Goal: Task Accomplishment & Management: Manage account settings

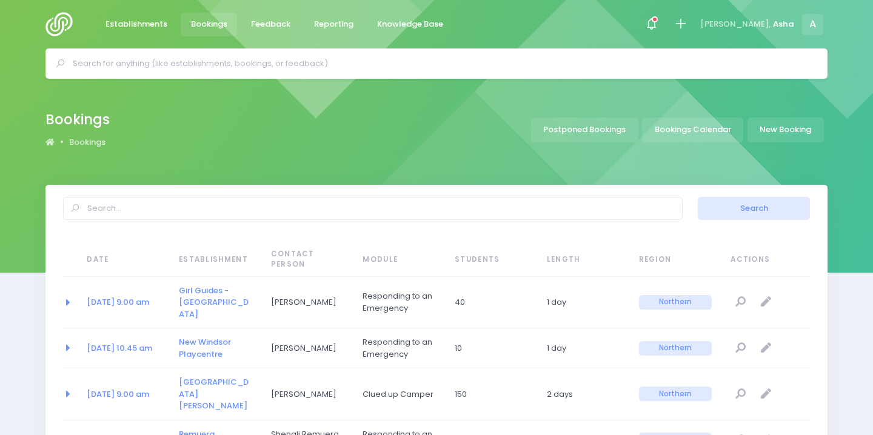
select select "20"
click at [658, 21] on icon at bounding box center [651, 24] width 14 height 14
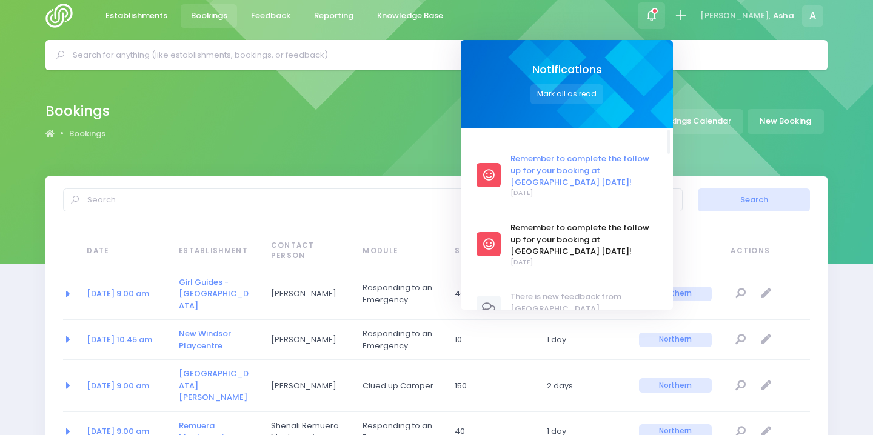
scroll to position [54, 0]
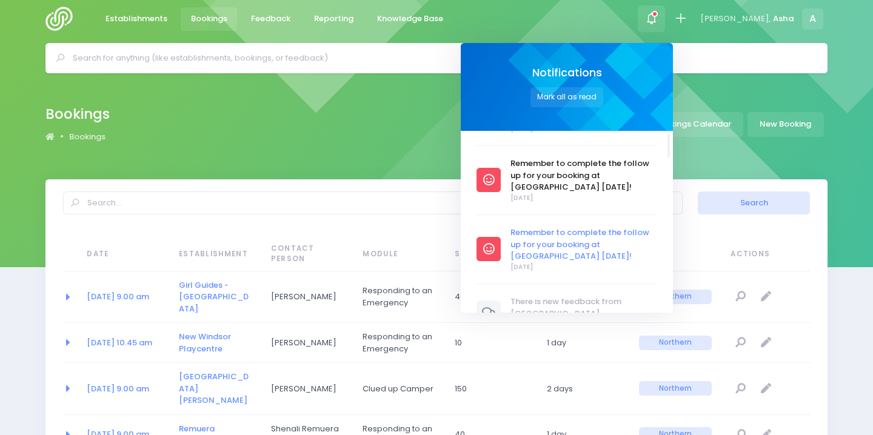
click at [630, 227] on span "Remember to complete the follow up for your booking at [GEOGRAPHIC_DATA] [DATE]!" at bounding box center [584, 245] width 147 height 36
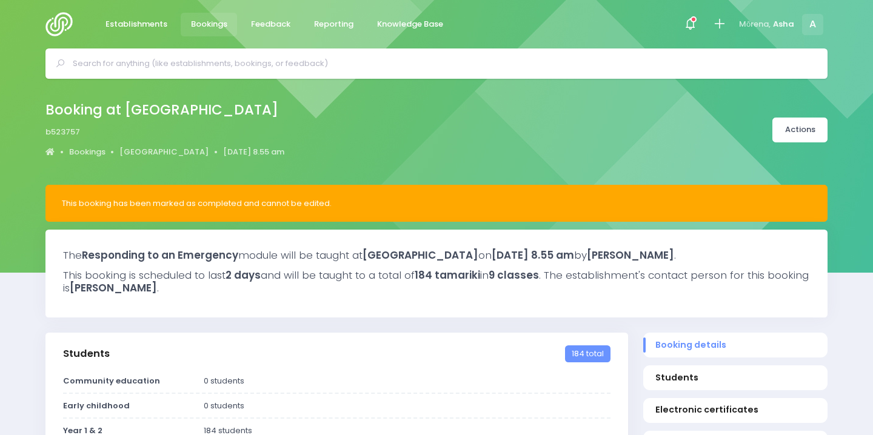
select select "5"
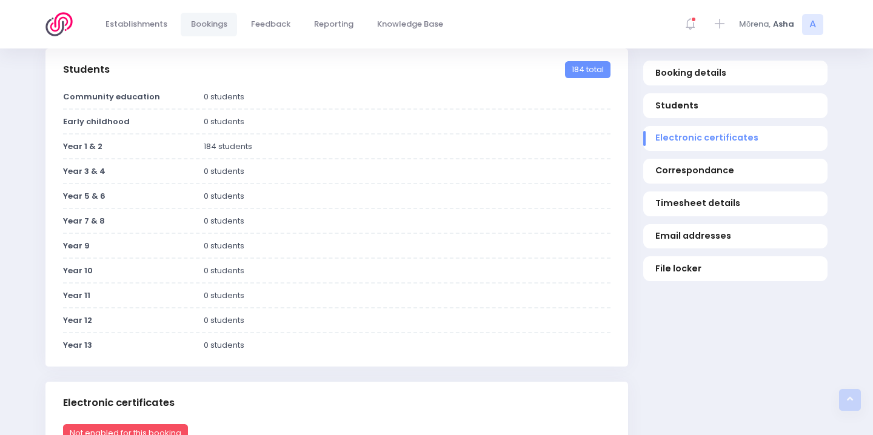
scroll to position [233, 0]
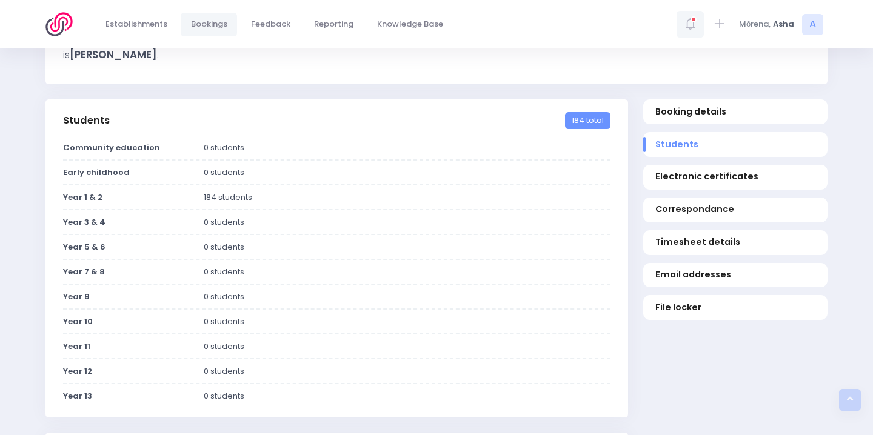
click at [690, 27] on icon at bounding box center [690, 24] width 14 height 14
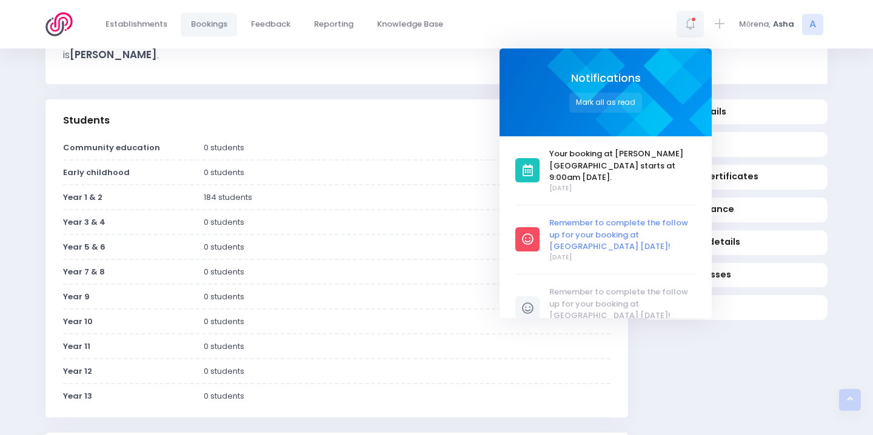
click at [601, 221] on span "Remember to complete the follow up for your booking at [GEOGRAPHIC_DATA] [DATE]!" at bounding box center [622, 235] width 147 height 36
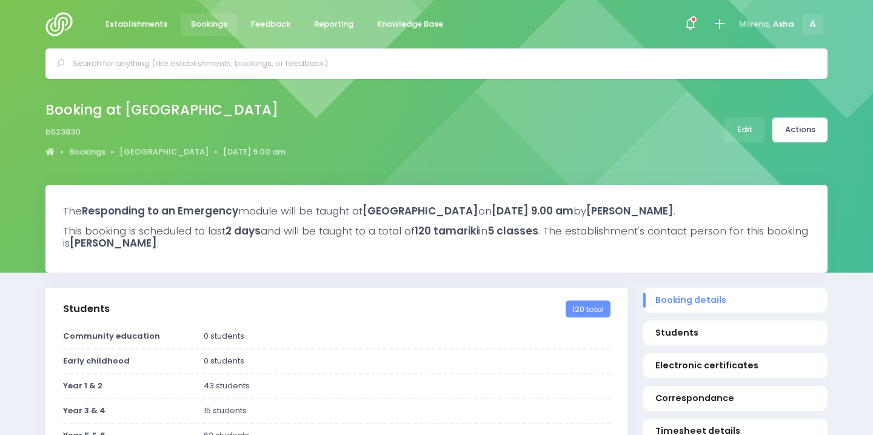
select select "5"
click at [741, 125] on link "Edit" at bounding box center [744, 130] width 40 height 25
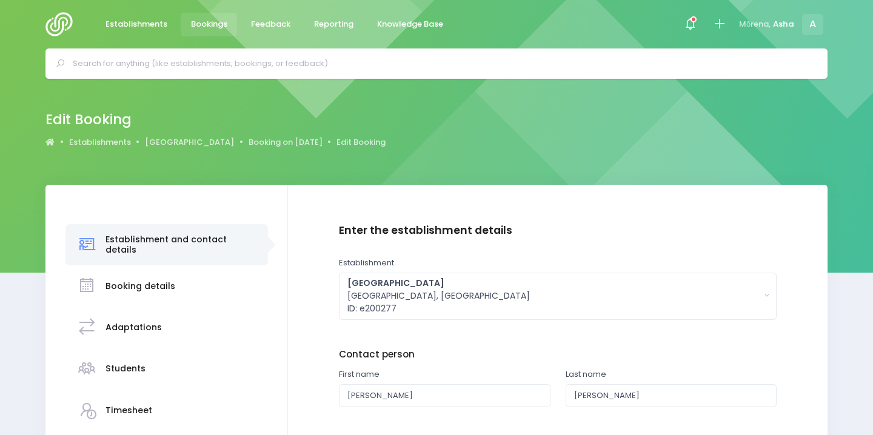
scroll to position [151, 0]
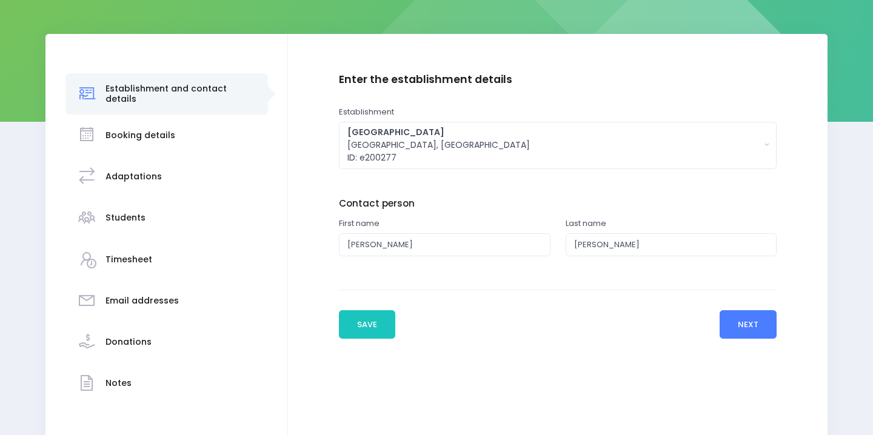
click at [753, 322] on button "Next" at bounding box center [748, 324] width 58 height 29
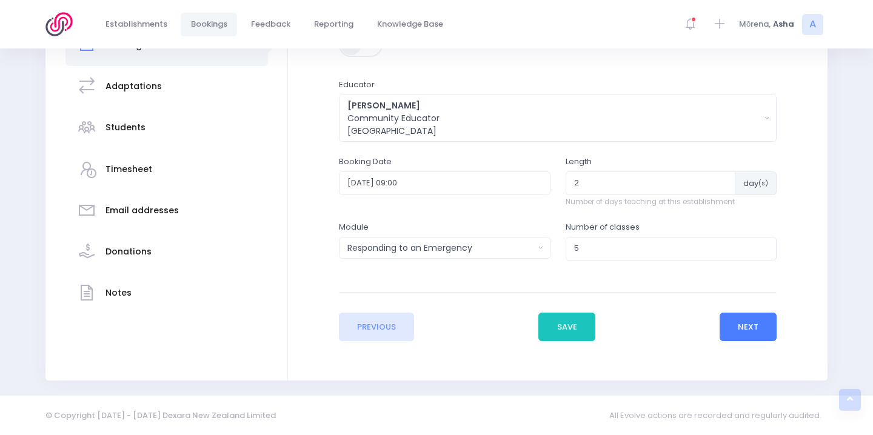
click at [766, 341] on button "Next" at bounding box center [748, 327] width 58 height 29
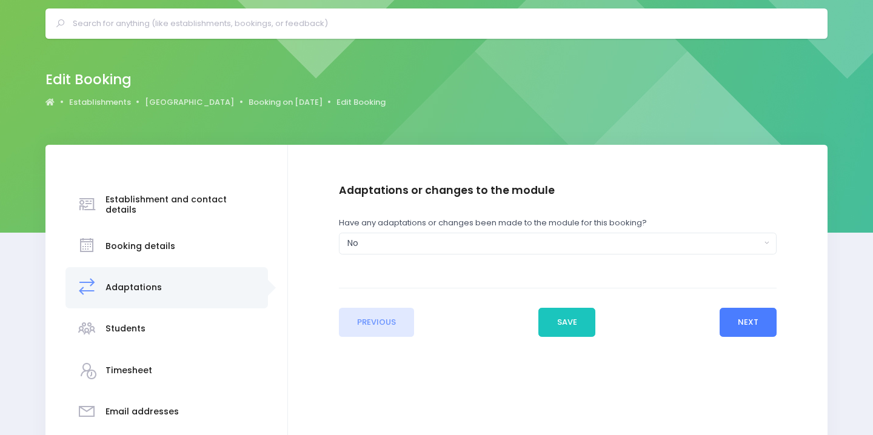
scroll to position [0, 0]
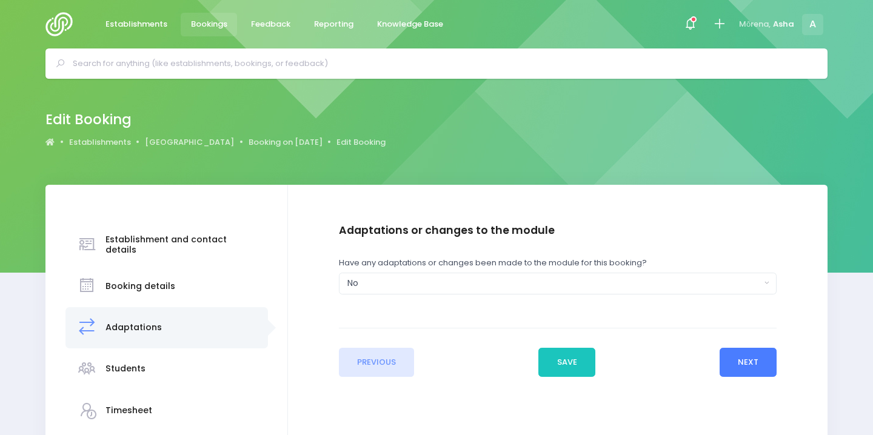
click at [749, 372] on button "Next" at bounding box center [748, 362] width 58 height 29
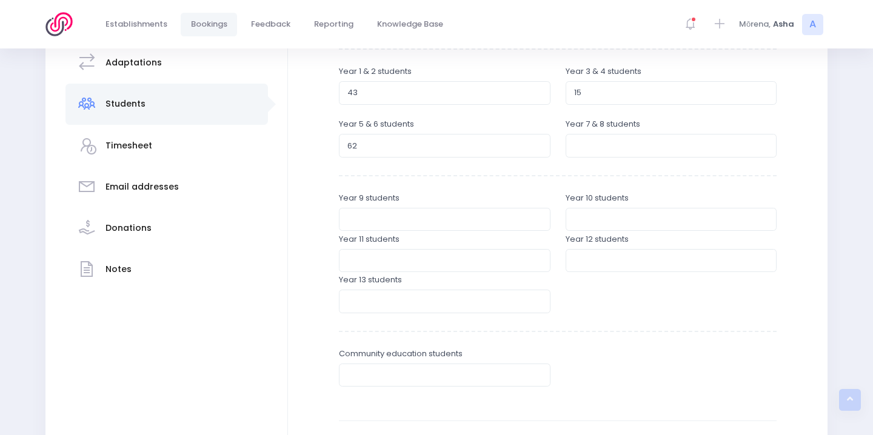
scroll to position [263, 0]
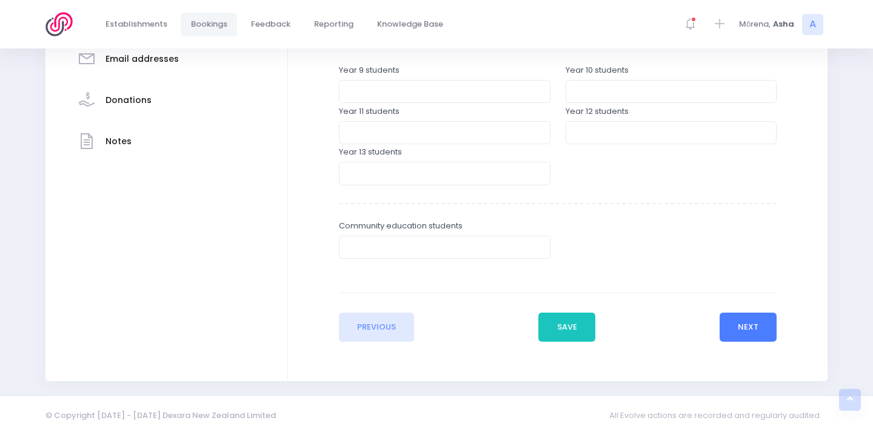
click at [751, 333] on button "Next" at bounding box center [748, 327] width 58 height 29
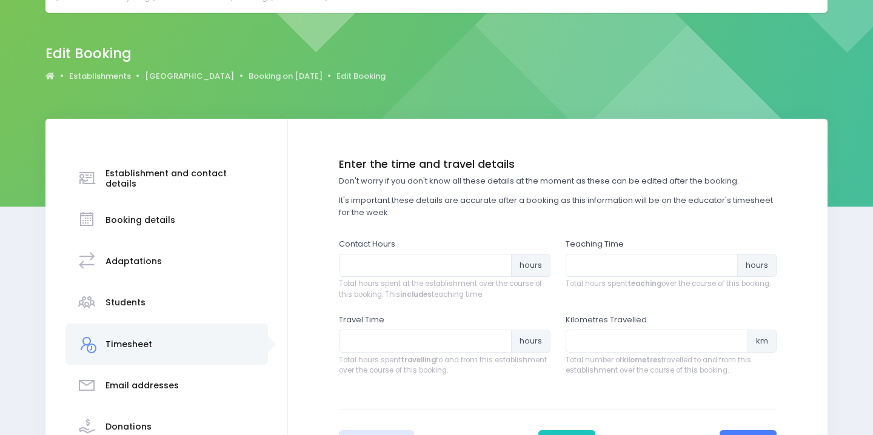
scroll to position [114, 0]
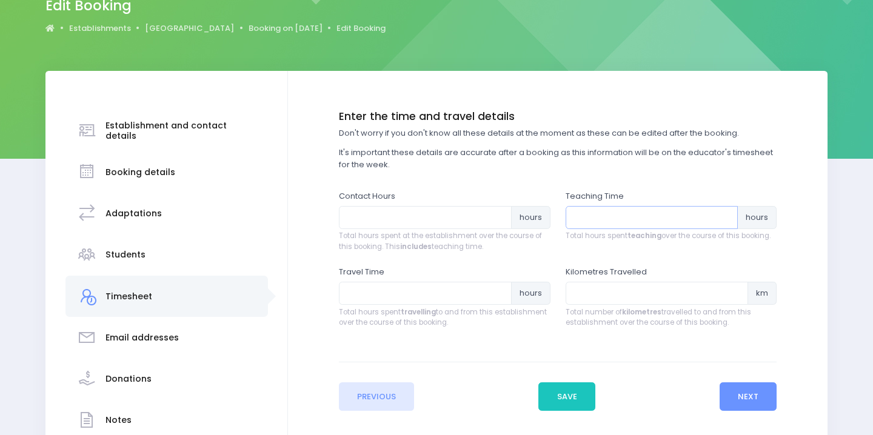
click at [639, 226] on input "number" at bounding box center [652, 217] width 173 height 23
type input "8"
click at [479, 217] on input "number" at bounding box center [425, 217] width 173 height 23
type input "9"
type input "1"
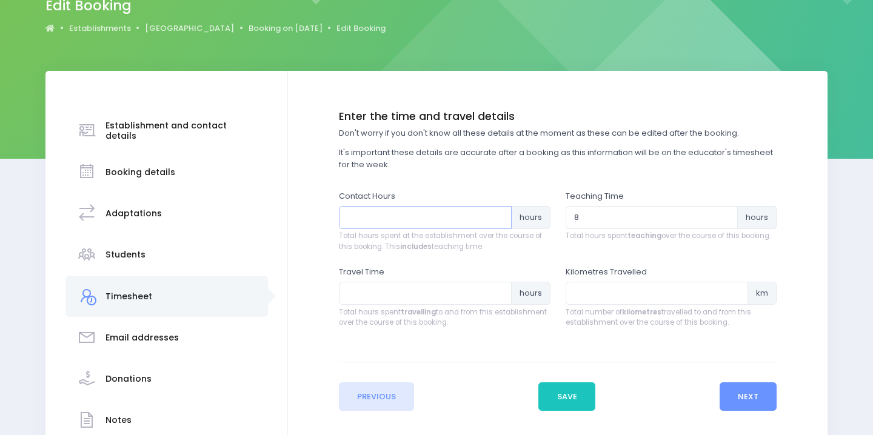
type input "0"
type input "9"
click at [447, 300] on input "number" at bounding box center [425, 293] width 173 height 23
click at [578, 282] on input "number" at bounding box center [657, 293] width 183 height 23
click at [392, 299] on input "4" at bounding box center [425, 293] width 173 height 23
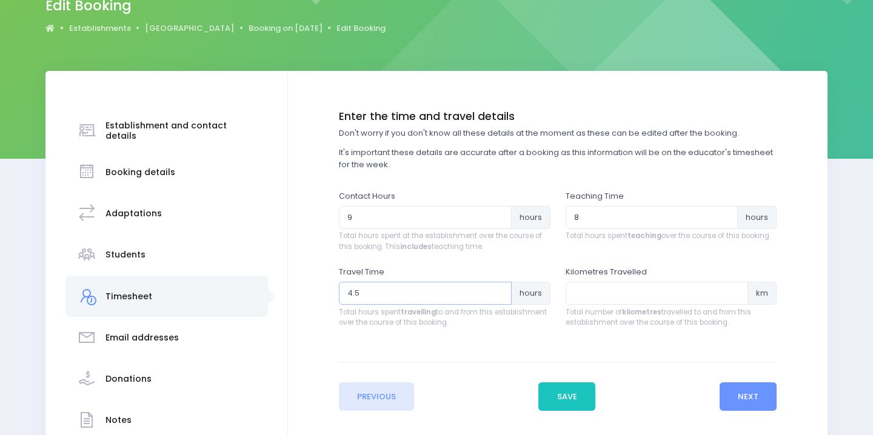
type input "4.5"
click at [647, 293] on input "number" at bounding box center [657, 293] width 183 height 23
type input "296"
click at [750, 403] on button "Next" at bounding box center [748, 396] width 58 height 29
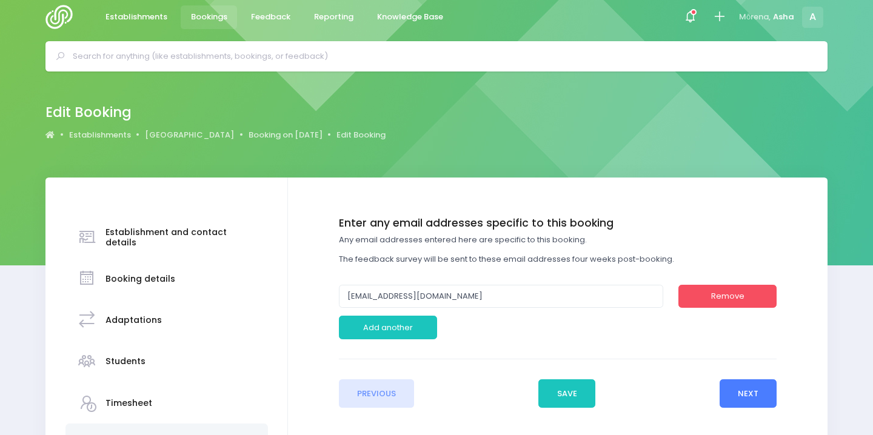
scroll to position [0, 0]
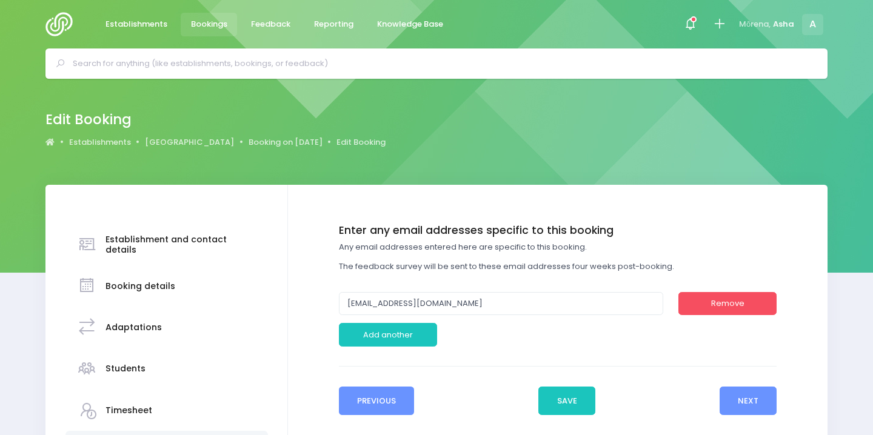
click at [393, 404] on button "Previous" at bounding box center [377, 401] width 76 height 29
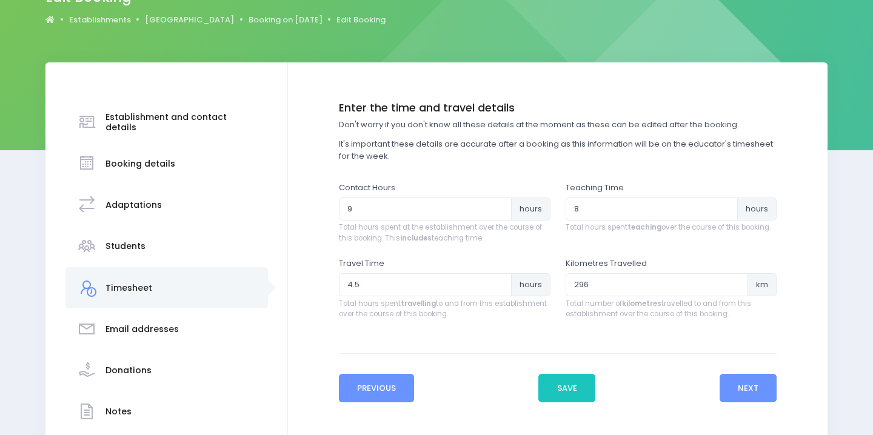
scroll to position [138, 0]
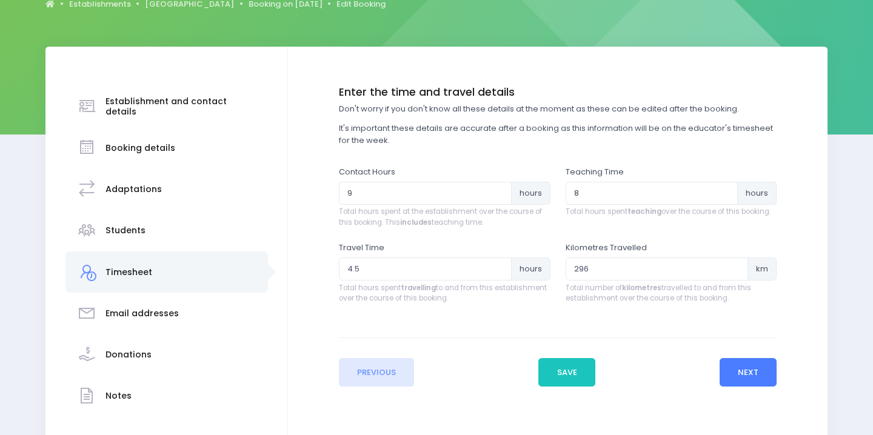
click at [764, 372] on button "Next" at bounding box center [748, 372] width 58 height 29
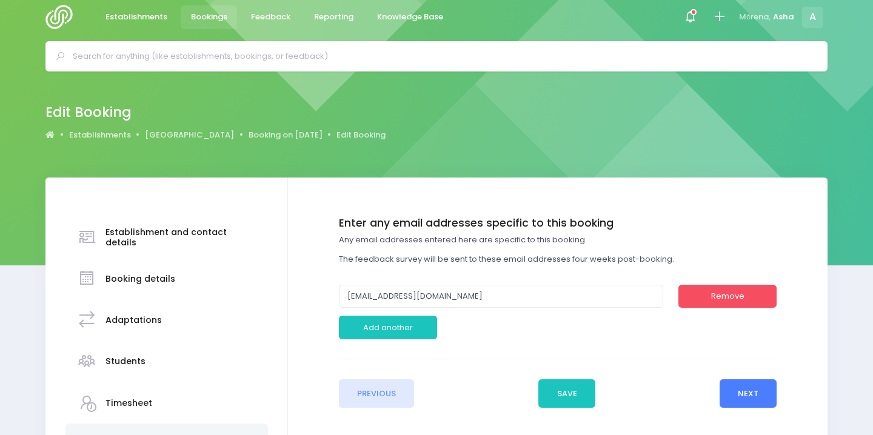
click at [759, 388] on button "Next" at bounding box center [748, 393] width 58 height 29
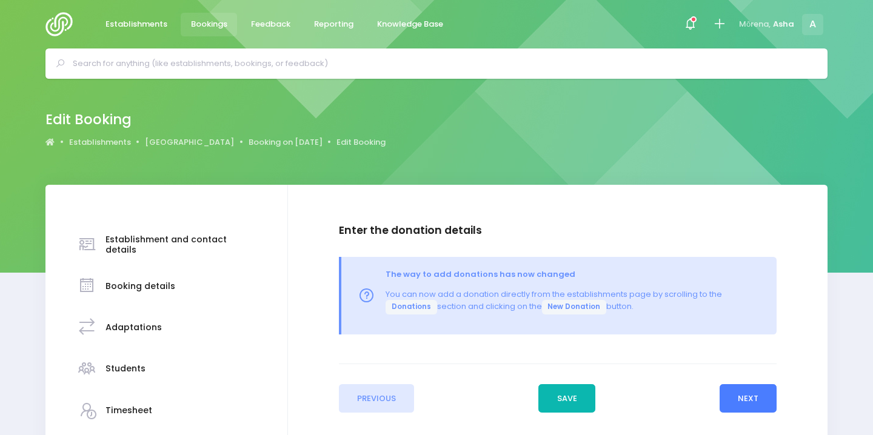
scroll to position [0, 0]
click at [569, 404] on button "Save" at bounding box center [566, 398] width 57 height 29
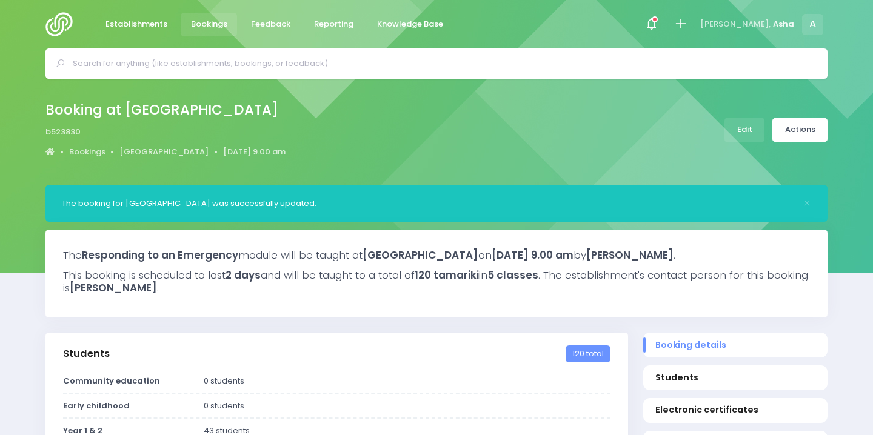
select select "5"
click at [658, 20] on icon at bounding box center [655, 19] width 6 height 6
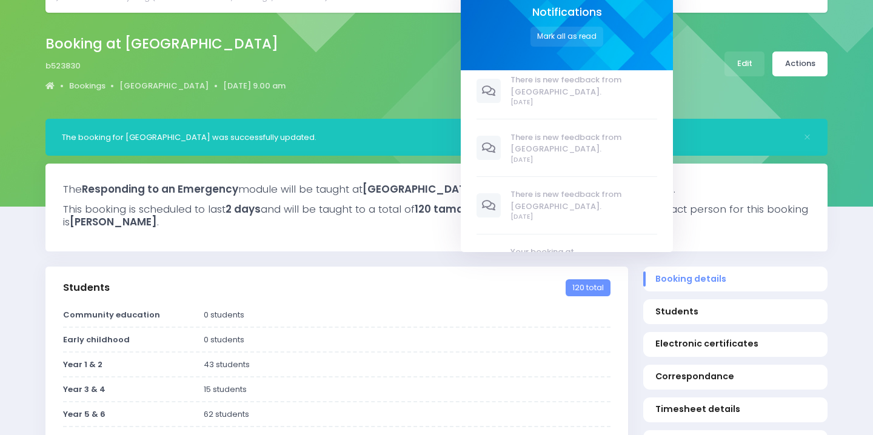
scroll to position [502, 0]
